Goal: Task Accomplishment & Management: Use online tool/utility

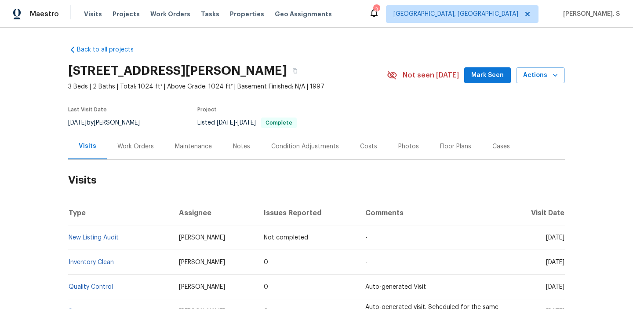
click at [158, 141] on div "Work Orders" at bounding box center [136, 146] width 58 height 26
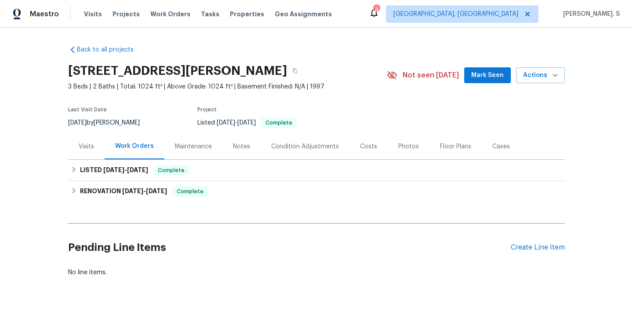
scroll to position [28, 0]
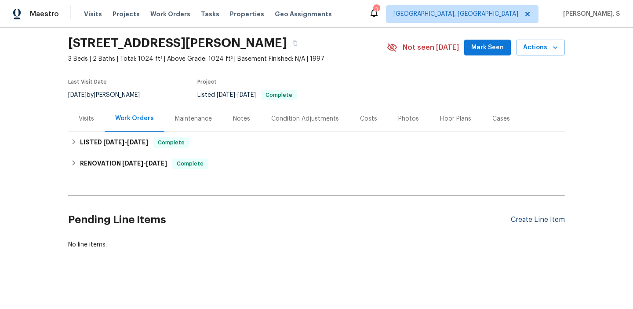
click at [543, 218] on div "Create Line Item" at bounding box center [538, 220] width 54 height 8
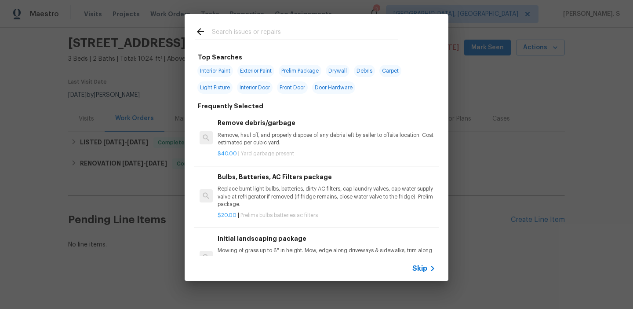
click at [293, 136] on p "Remove, haul off, and properly dispose of any debris left by seller to offsite …" at bounding box center [327, 139] width 218 height 15
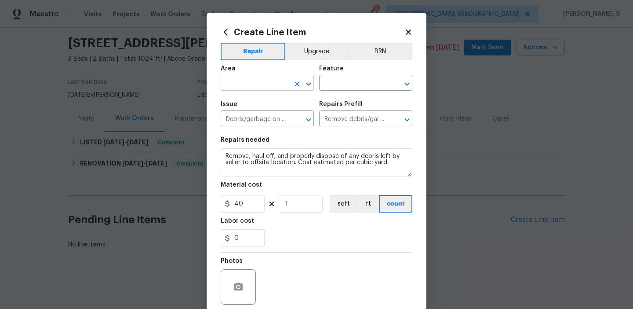
click at [310, 89] on icon "Open" at bounding box center [309, 84] width 11 height 11
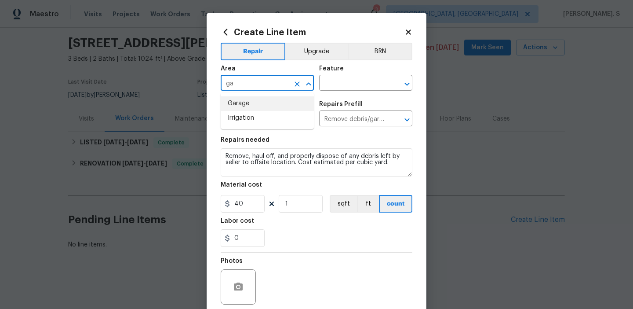
click at [296, 107] on li "Garage" at bounding box center [267, 103] width 93 height 15
click at [408, 82] on icon "Open" at bounding box center [407, 84] width 11 height 11
type input "Garage"
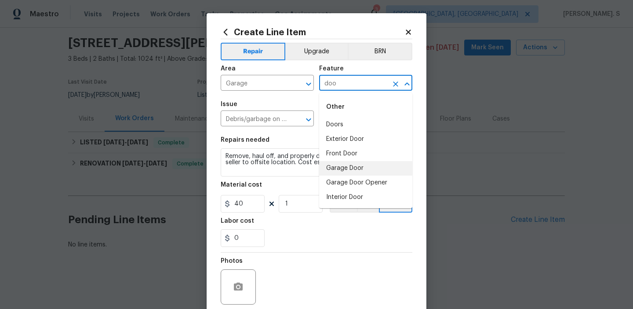
click at [386, 161] on li "Garage Door" at bounding box center [365, 168] width 93 height 15
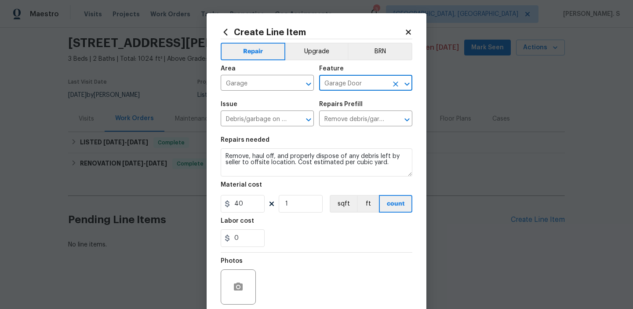
type input "Garage Door"
click at [318, 115] on div "Issue Debris/garbage on site ​ Repairs Prefill Remove debris/garbage $40.00 ​" at bounding box center [317, 114] width 192 height 36
click at [312, 118] on icon "Open" at bounding box center [309, 119] width 11 height 11
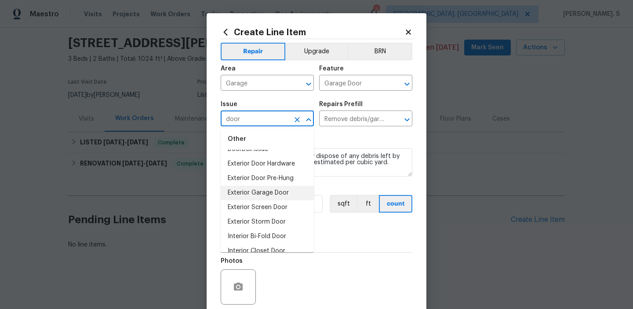
scroll to position [9, 0]
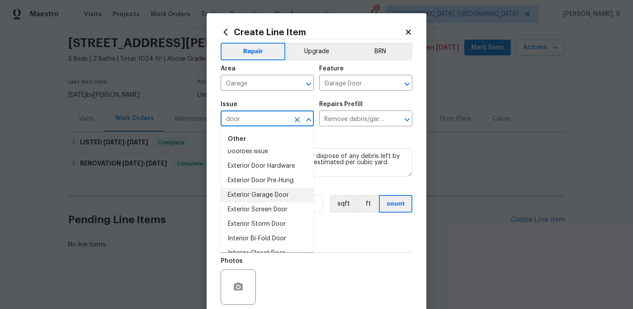
click at [267, 194] on li "Exterior Garage Door" at bounding box center [267, 195] width 93 height 15
type input "Exterior Garage Door"
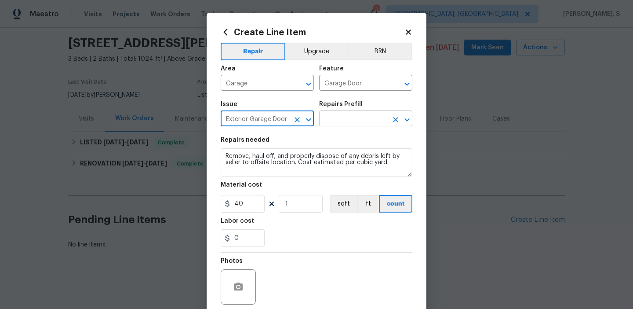
click at [411, 117] on icon "Open" at bounding box center [407, 119] width 11 height 11
type input "Exterior Garage Door"
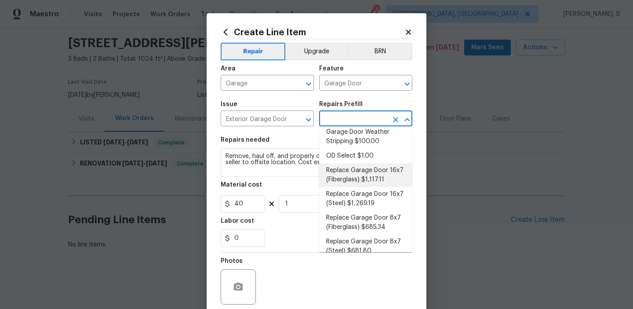
scroll to position [0, 0]
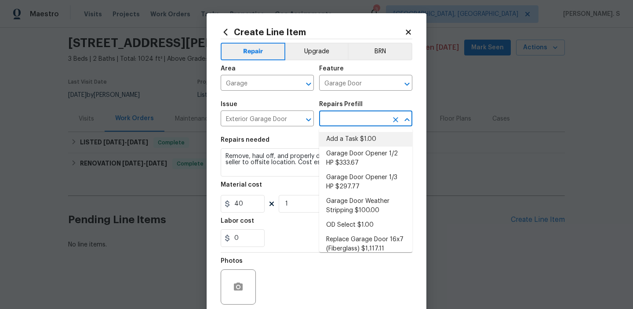
click at [358, 133] on li "Add a Task $1.00" at bounding box center [365, 139] width 93 height 15
type input "Interior Door"
type input "Add a Task $1.00"
type textarea "HPM to detail"
type input "1"
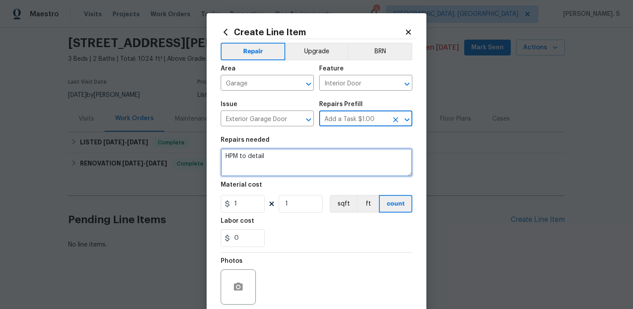
click at [276, 171] on textarea "HPM to detail" at bounding box center [317, 162] width 192 height 28
paste textarea "Received feedback that the garage door is not operating properly. Please inspec…"
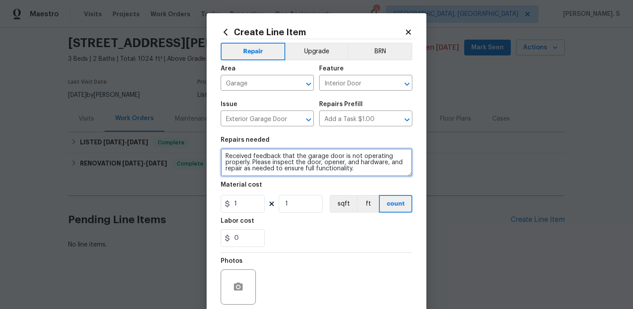
type textarea "Received feedback that the garage door is not operating properly. Please inspec…"
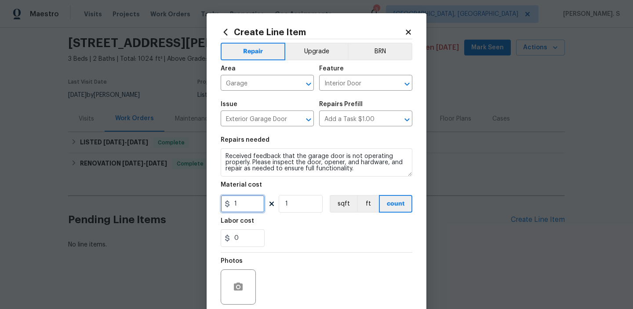
click at [259, 205] on input "1" at bounding box center [243, 204] width 44 height 18
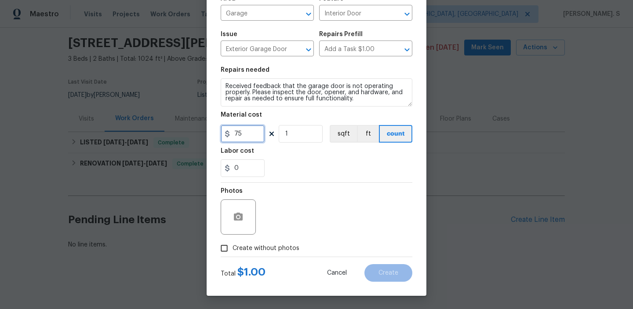
type input "75"
click at [253, 255] on label "Create without photos" at bounding box center [258, 248] width 84 height 17
click at [233, 255] on input "Create without photos" at bounding box center [224, 248] width 17 height 17
checkbox input "true"
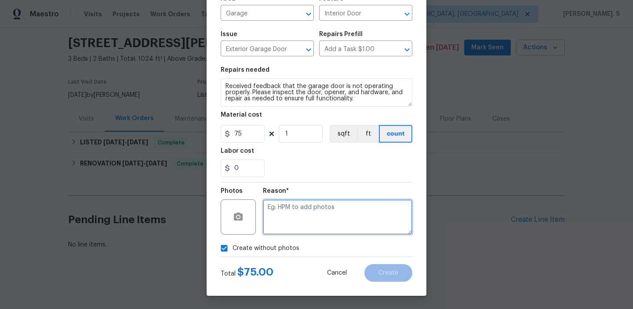
click at [291, 221] on textarea at bounding box center [338, 216] width 150 height 35
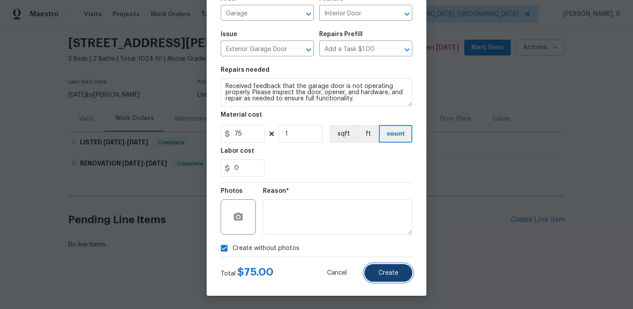
click at [383, 275] on span "Create" at bounding box center [389, 273] width 20 height 7
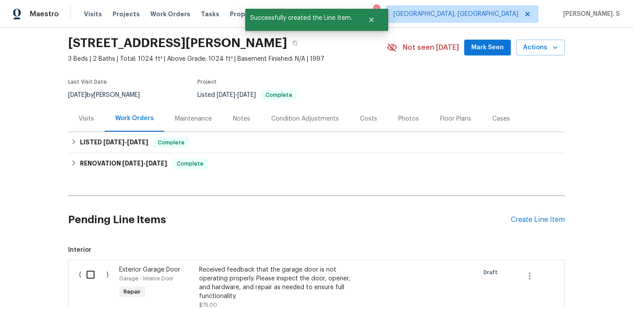
click at [89, 262] on div "( ) Exterior Garage Door Garage - Interior Door Repair Received feedback that t…" at bounding box center [316, 313] width 497 height 107
click at [90, 266] on input "checkbox" at bounding box center [93, 274] width 25 height 18
checkbox input "true"
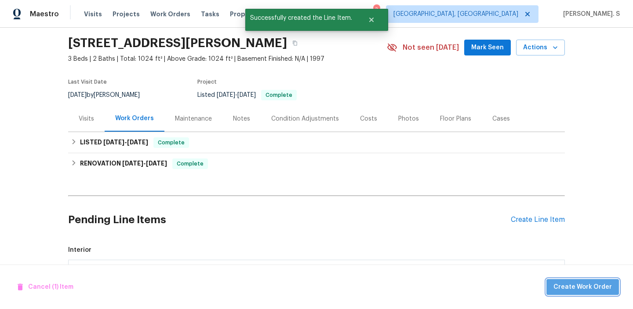
click at [600, 282] on span "Create Work Order" at bounding box center [583, 287] width 59 height 11
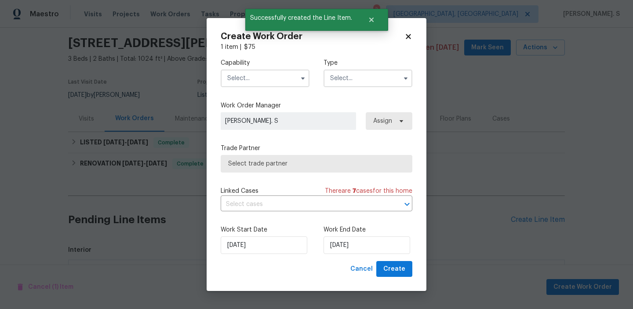
click at [291, 83] on input "text" at bounding box center [265, 79] width 89 height 18
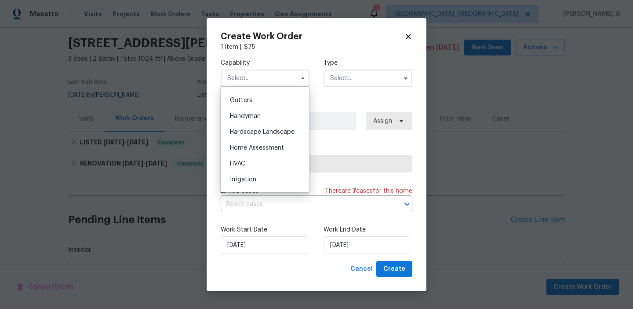
scroll to position [469, 0]
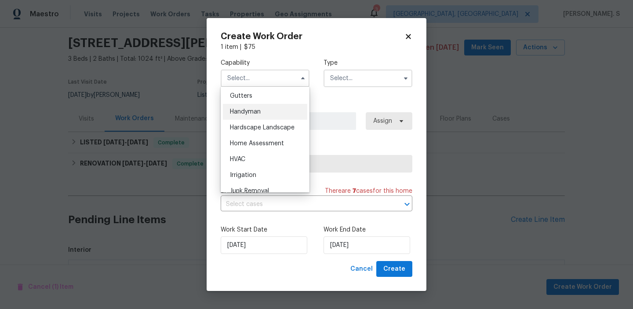
click at [259, 114] on span "Handyman" at bounding box center [245, 112] width 31 height 6
type input "Handyman"
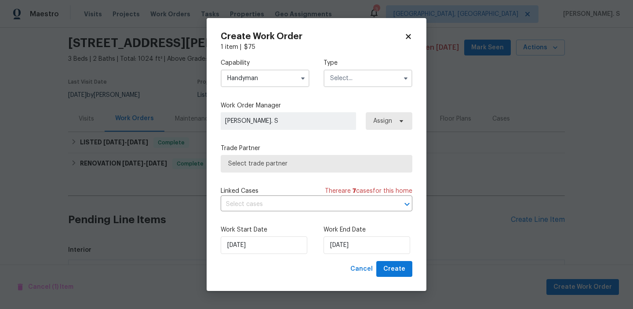
click at [356, 82] on input "text" at bounding box center [368, 79] width 89 height 18
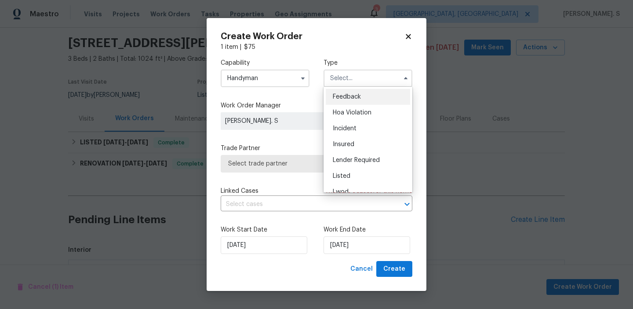
click at [356, 92] on div "Feedback" at bounding box center [368, 97] width 84 height 16
type input "Feedback"
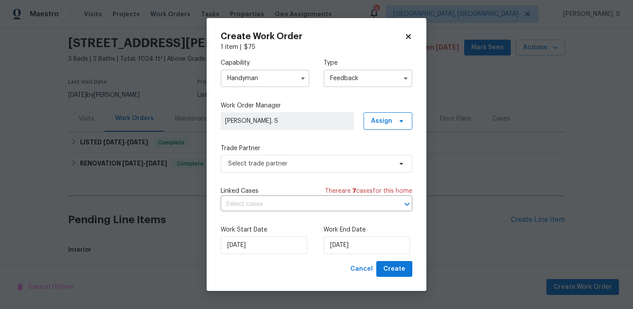
click at [302, 152] on div "Trade Partner Select trade partner" at bounding box center [317, 158] width 192 height 29
click at [301, 157] on span "Select trade partner" at bounding box center [317, 164] width 192 height 18
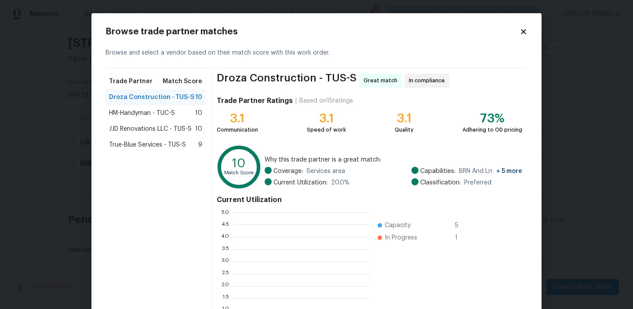
scroll to position [123, 137]
click at [165, 124] on span "JJD Renovations LLC - TUS-S" at bounding box center [150, 128] width 83 height 9
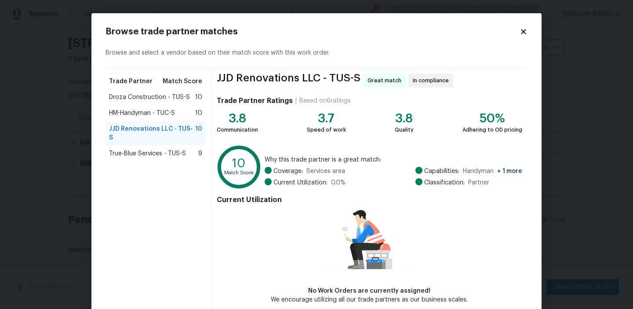
click at [161, 149] on span "True-Blue Services - TUS-S" at bounding box center [147, 153] width 77 height 9
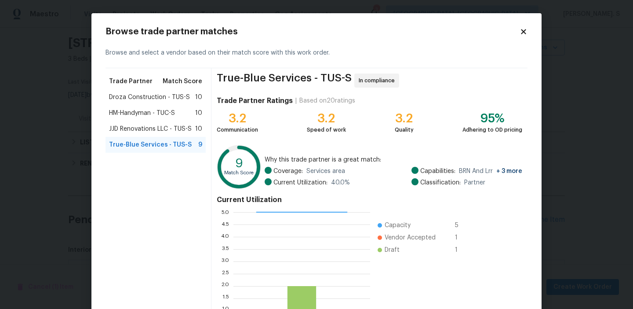
click at [165, 99] on span "Droza Construction - TUS-S" at bounding box center [149, 97] width 81 height 9
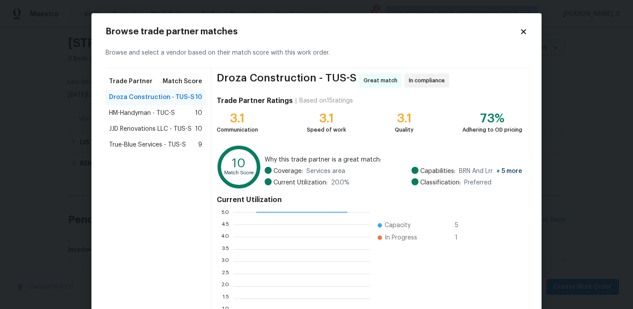
click at [146, 127] on span "JJD Renovations LLC - TUS-S" at bounding box center [150, 128] width 83 height 9
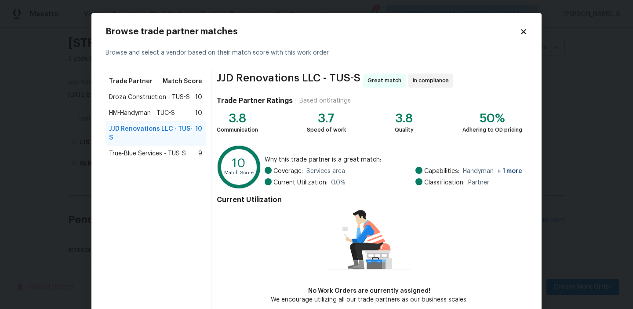
scroll to position [43, 0]
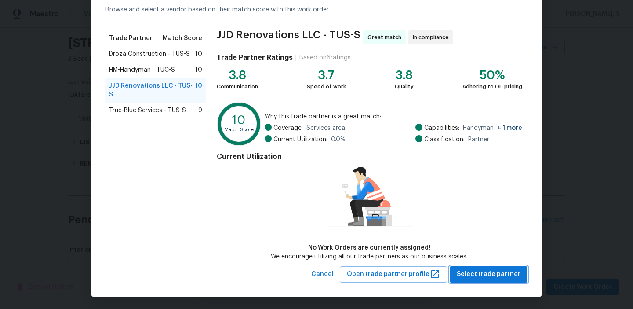
click at [491, 273] on span "Select trade partner" at bounding box center [489, 274] width 64 height 11
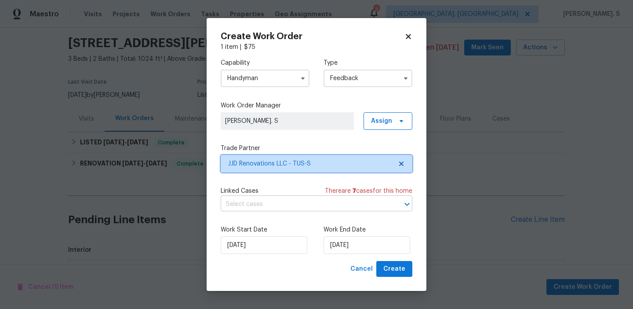
scroll to position [0, 0]
click at [301, 207] on input "text" at bounding box center [304, 205] width 167 height 14
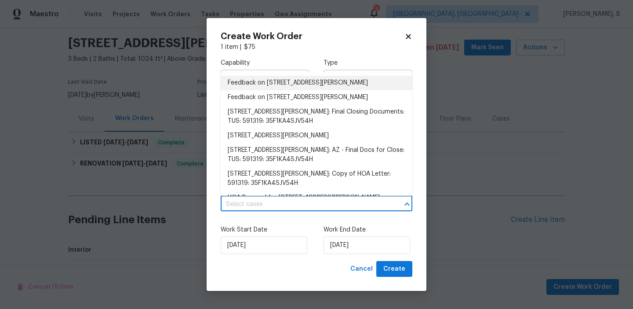
click at [274, 88] on li "Feedback on [STREET_ADDRESS][PERSON_NAME]" at bounding box center [317, 83] width 192 height 15
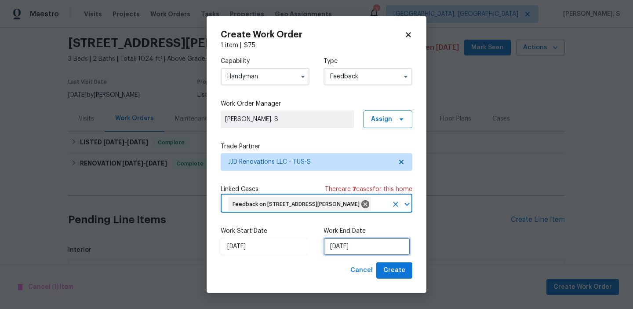
click at [340, 253] on input "[DATE]" at bounding box center [367, 247] width 87 height 18
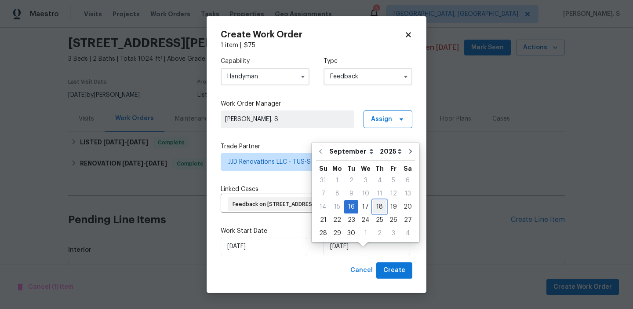
click at [373, 206] on div "18" at bounding box center [380, 207] width 14 height 12
type input "[DATE]"
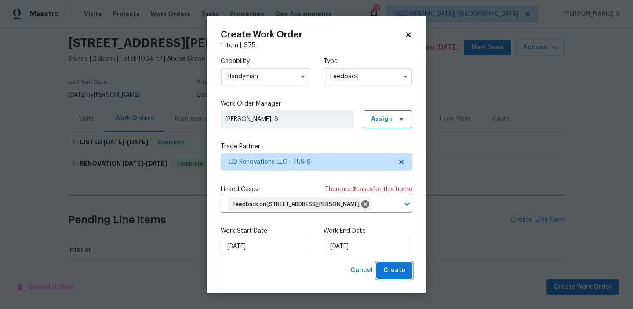
click at [395, 276] on span "Create" at bounding box center [395, 270] width 22 height 11
checkbox input "false"
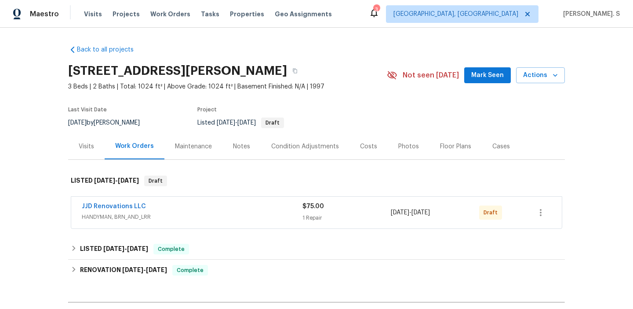
click at [132, 203] on span "JJD Renovations LLC" at bounding box center [114, 206] width 64 height 9
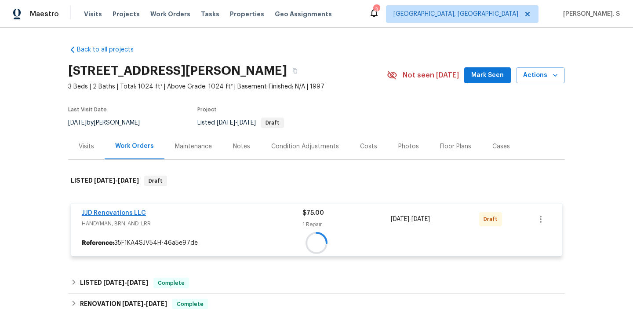
click at [128, 235] on div at bounding box center [316, 243] width 491 height 16
click at [128, 211] on div at bounding box center [316, 216] width 497 height 99
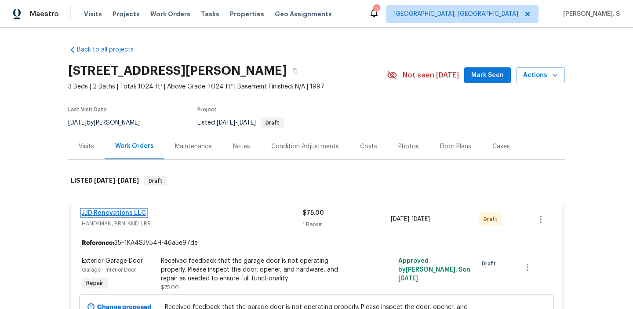
click at [123, 212] on link "JJD Renovations LLC" at bounding box center [114, 213] width 64 height 6
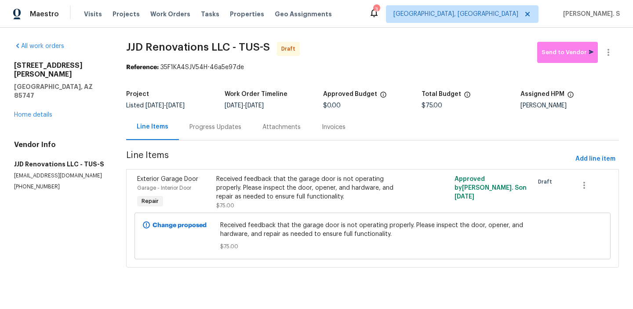
click at [223, 123] on div "Progress Updates" at bounding box center [216, 127] width 52 height 9
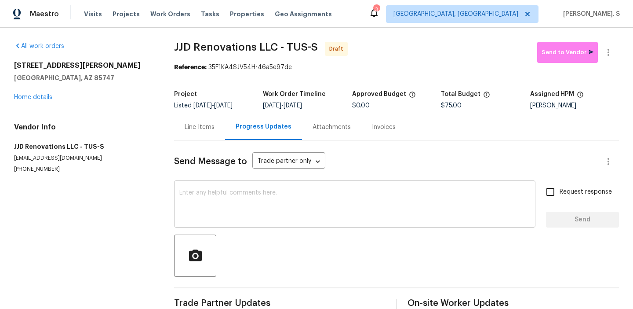
click at [337, 213] on textarea at bounding box center [354, 205] width 351 height 31
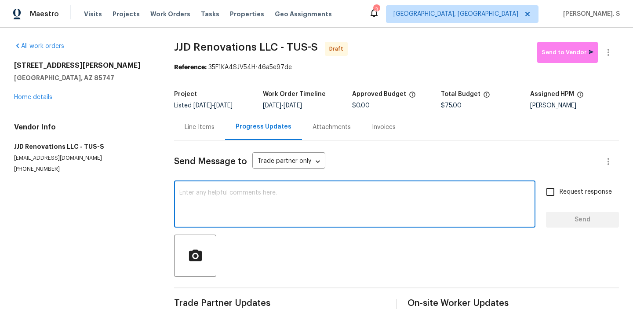
paste textarea "Hi this is Glory with Opendoor. I’m confirming you received the WO for the prop…"
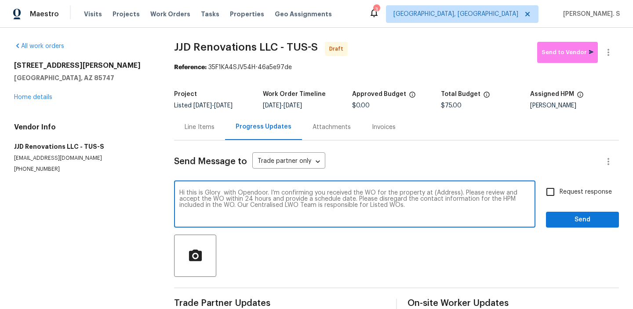
click at [445, 194] on textarea "Hi this is Glory with Opendoor. I’m confirming you received the WO for the prop…" at bounding box center [354, 205] width 351 height 31
paste textarea "[STREET_ADDRESS][PERSON_NAME]"
type textarea "Hi this is Glory with Opendoor. I’m confirming you received the WO for the prop…"
click at [607, 51] on icon "button" at bounding box center [609, 52] width 11 height 11
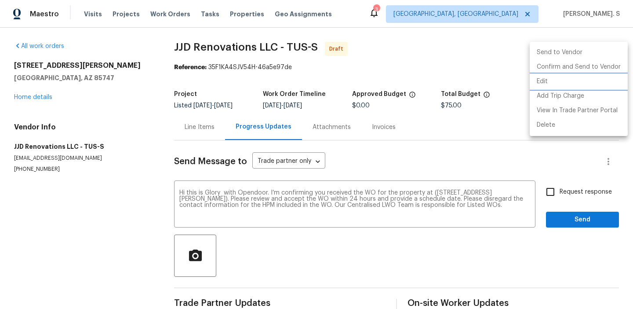
click at [549, 85] on li "Edit" at bounding box center [579, 81] width 98 height 15
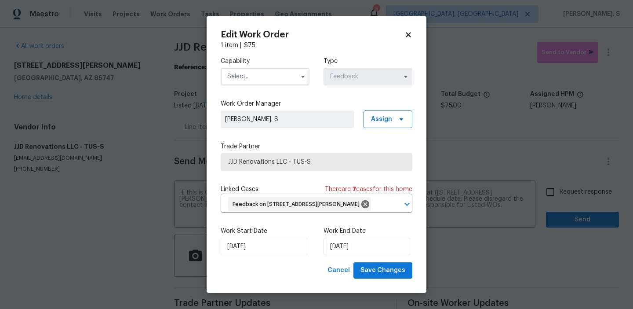
click at [279, 69] on input "text" at bounding box center [265, 77] width 89 height 18
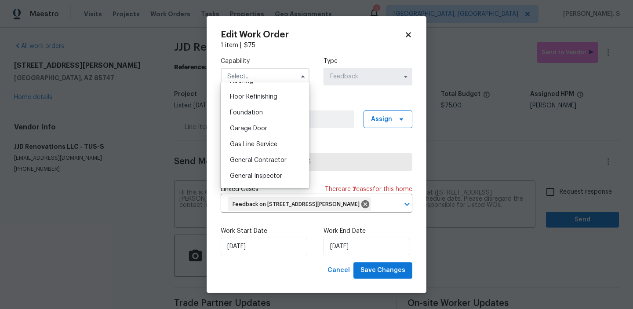
scroll to position [394, 0]
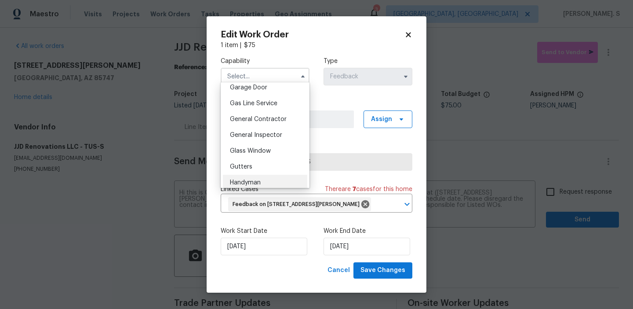
click at [276, 179] on div "Handyman" at bounding box center [265, 183] width 84 height 16
type input "Handyman"
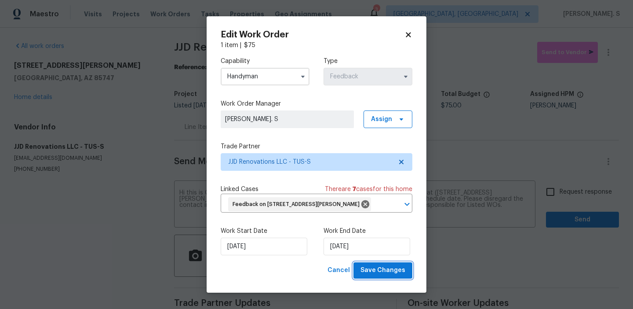
click at [383, 276] on span "Save Changes" at bounding box center [383, 270] width 45 height 11
click at [570, 187] on body "Maestro Visits Projects Work Orders Tasks Properties Geo Assignments 3 [GEOGRAP…" at bounding box center [316, 154] width 633 height 309
click at [570, 187] on label "Request response" at bounding box center [577, 192] width 71 height 18
click at [560, 187] on input "Request response" at bounding box center [551, 192] width 18 height 18
checkbox input "true"
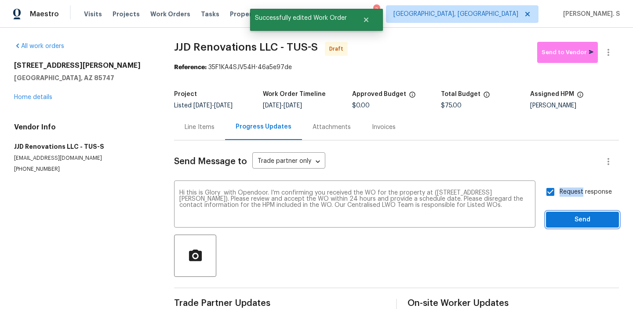
click at [569, 223] on span "Send" at bounding box center [582, 219] width 59 height 11
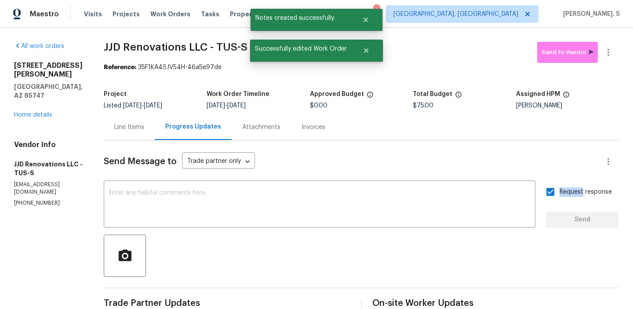
click at [604, 41] on div "All work orders [STREET_ADDRESS][PERSON_NAME] Home details Vendor Info JJD Reno…" at bounding box center [316, 208] width 633 height 360
click at [607, 52] on icon "button" at bounding box center [609, 52] width 11 height 11
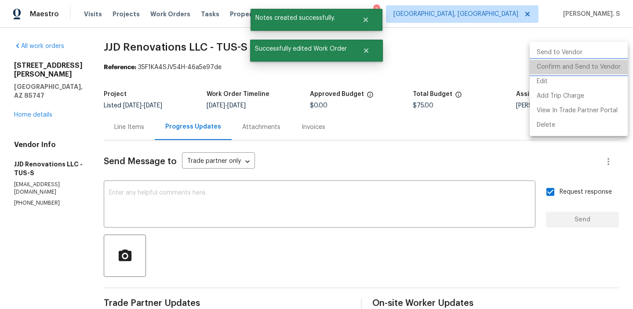
click at [584, 66] on li "Confirm and Send to Vendor" at bounding box center [579, 67] width 98 height 15
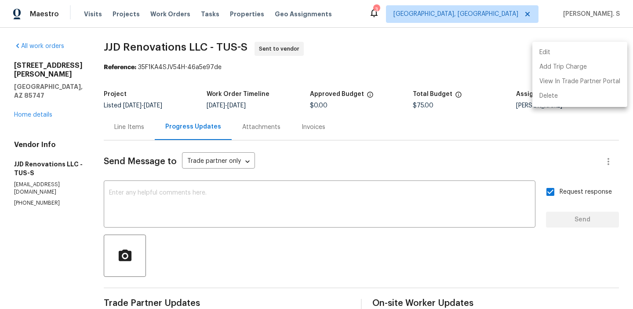
click at [346, 203] on div at bounding box center [316, 154] width 633 height 309
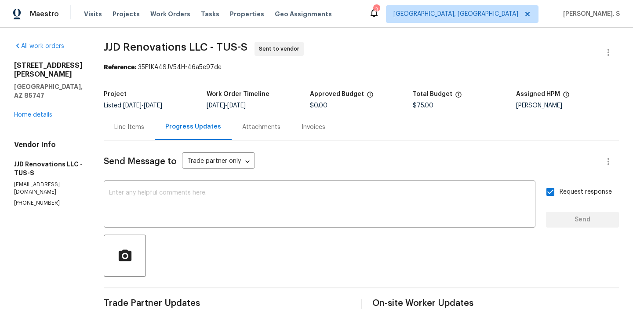
click at [346, 203] on textarea at bounding box center [319, 205] width 421 height 31
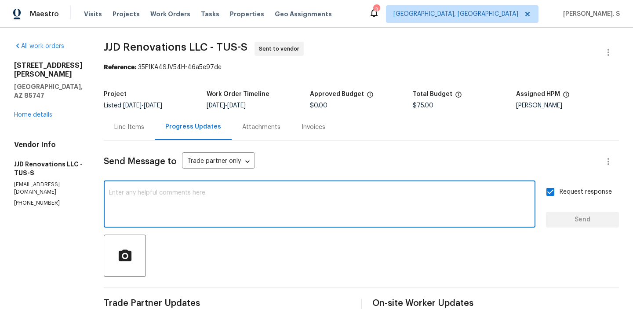
paste textarea "The Work Orders must include before-photos (both close-up and wide-angle) and a…"
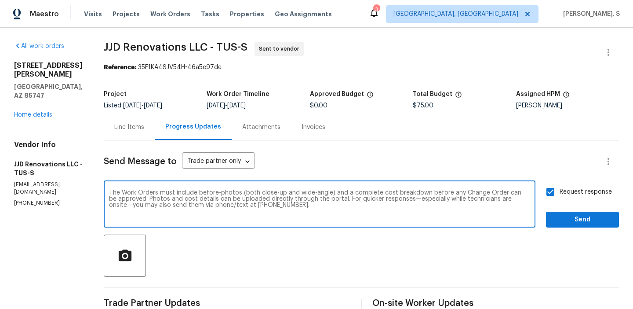
type textarea "The Work Orders must include before-photos (both close-up and wide-angle) and a…"
click at [549, 217] on button "Send" at bounding box center [582, 220] width 73 height 16
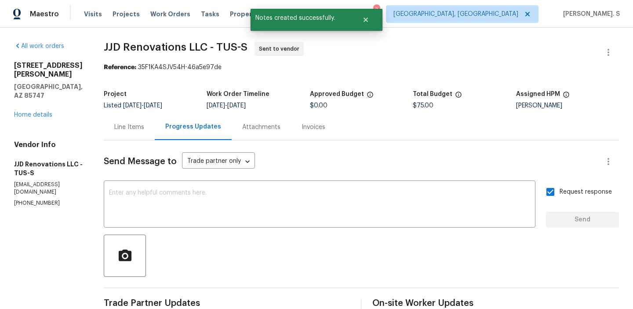
click at [179, 33] on div "All work orders [STREET_ADDRESS][PERSON_NAME] Home details Vendor Info JJD Reno…" at bounding box center [316, 242] width 633 height 429
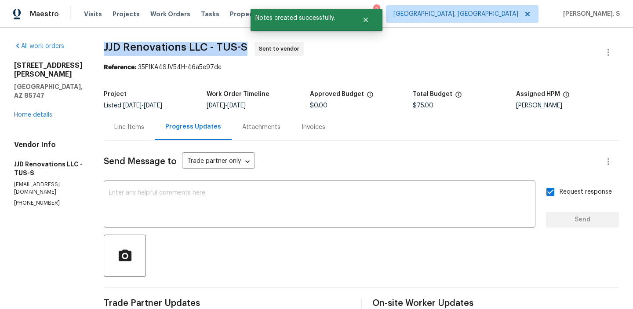
copy span "JJD Renovations LLC - TUS-S"
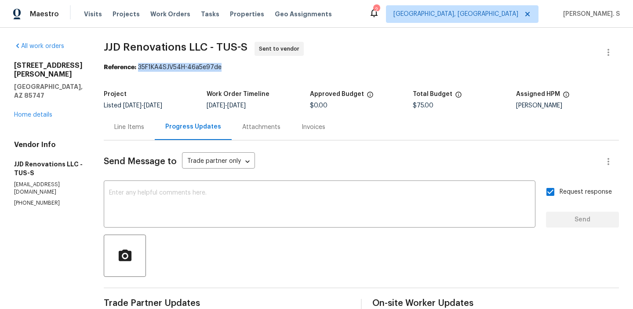
drag, startPoint x: 148, startPoint y: 68, endPoint x: 277, endPoint y: 68, distance: 128.9
click at [276, 68] on div "Reference: 35F1KA4SJV54H-46a5e97de" at bounding box center [362, 67] width 516 height 9
copy div "35F1KA4SJV54H-46a5e97de"
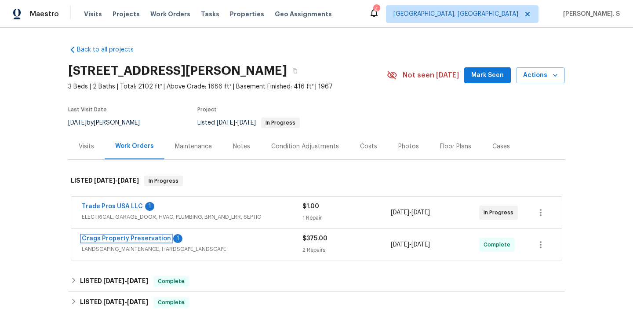
click at [120, 236] on link "Crags Property Preservation" at bounding box center [126, 238] width 89 height 6
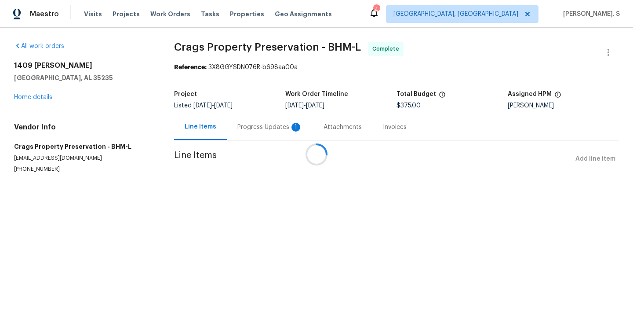
click at [246, 128] on div at bounding box center [316, 154] width 633 height 309
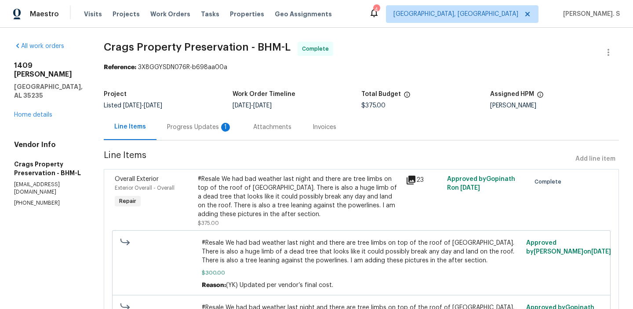
click at [253, 128] on div "Attachments" at bounding box center [272, 127] width 38 height 9
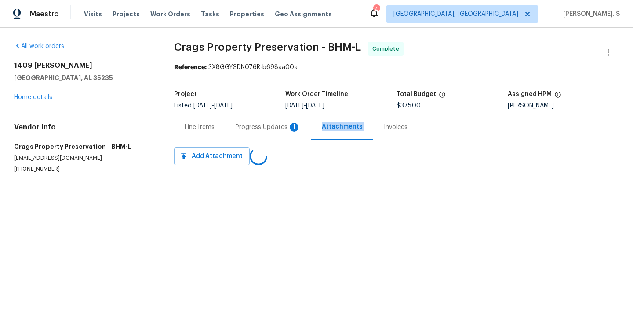
click at [246, 128] on div "Progress Updates 1" at bounding box center [268, 127] width 65 height 9
